Goal: Task Accomplishment & Management: Use online tool/utility

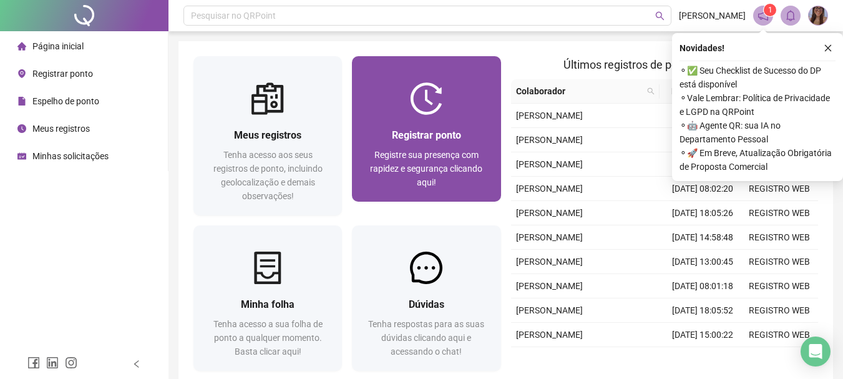
click at [449, 147] on div "Registrar ponto Registre sua presença com rapidez e segurança clicando aqui!" at bounding box center [426, 158] width 119 height 62
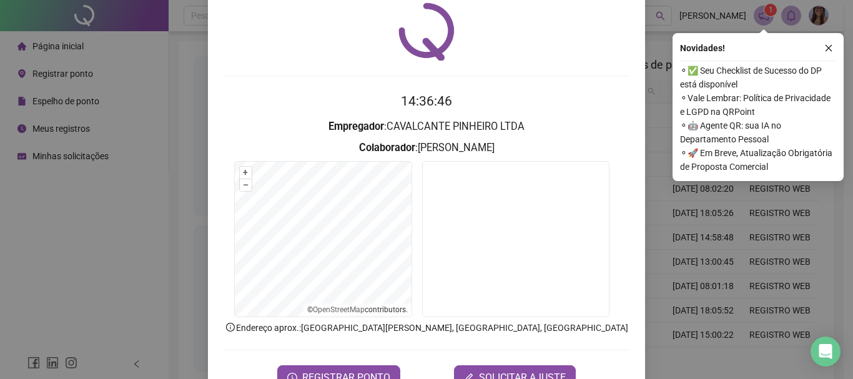
scroll to position [81, 0]
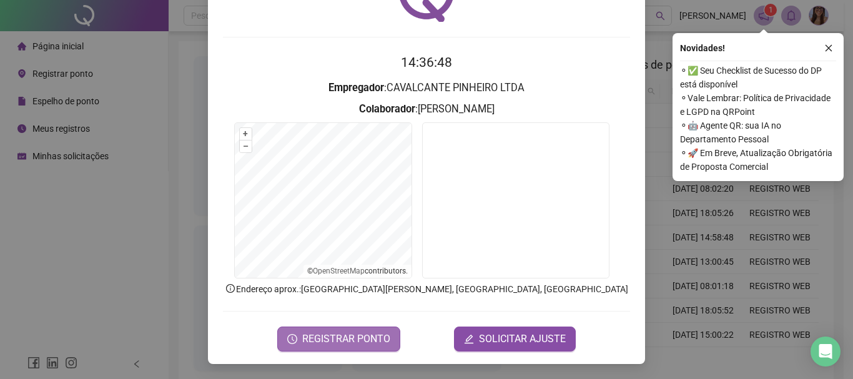
click at [331, 335] on span "REGISTRAR PONTO" at bounding box center [346, 338] width 88 height 15
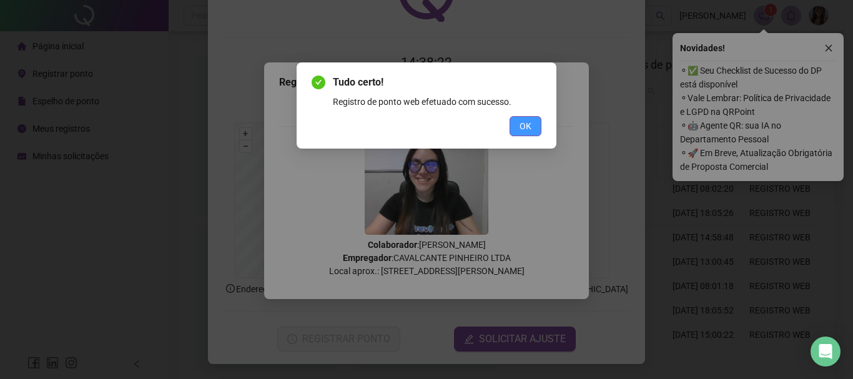
click at [527, 121] on span "OK" at bounding box center [525, 126] width 12 height 14
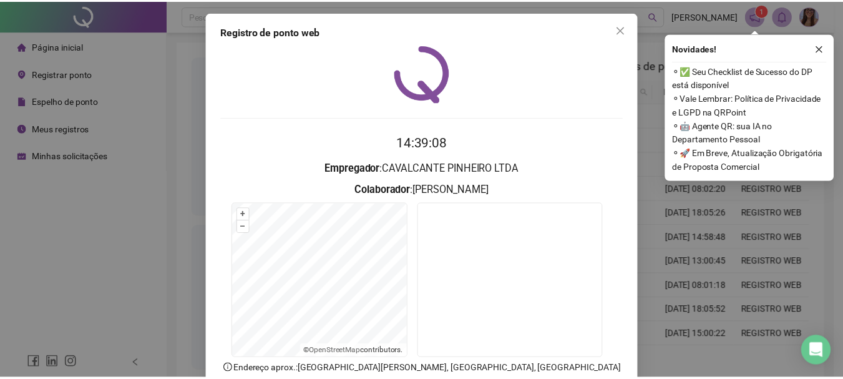
scroll to position [0, 0]
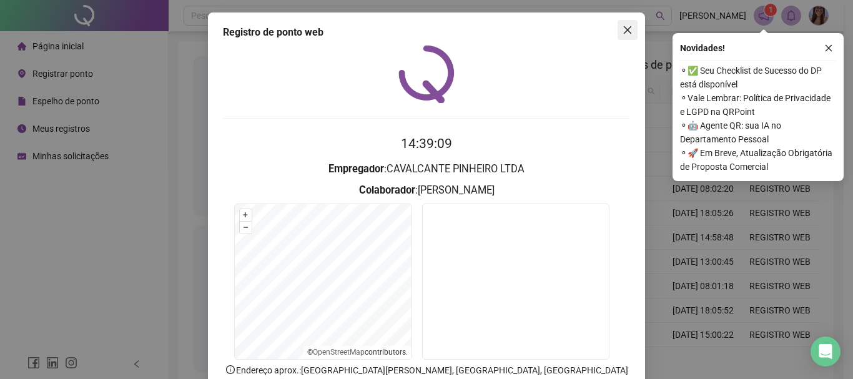
click at [626, 32] on icon "close" at bounding box center [627, 30] width 10 height 10
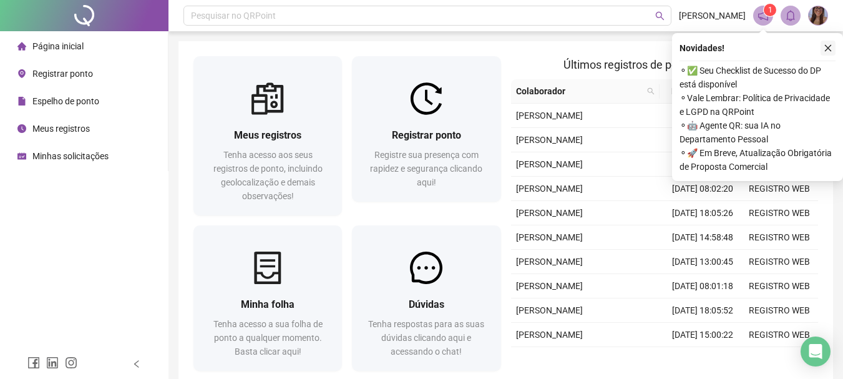
click at [832, 47] on icon "close" at bounding box center [828, 48] width 9 height 9
